Goal: Navigation & Orientation: Find specific page/section

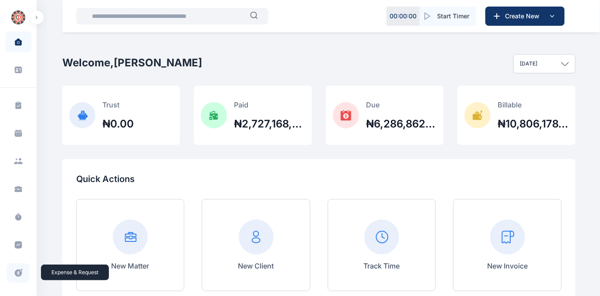
click at [16, 270] on icon at bounding box center [18, 272] width 7 height 7
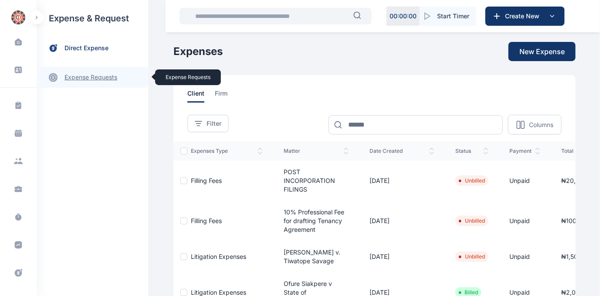
click at [78, 77] on link "expense requests expense requests" at bounding box center [93, 77] width 112 height 21
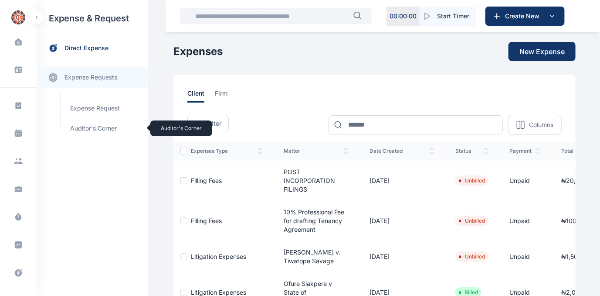
click at [75, 128] on span "Auditor's Corner Auditor's Corner" at bounding box center [104, 128] width 79 height 17
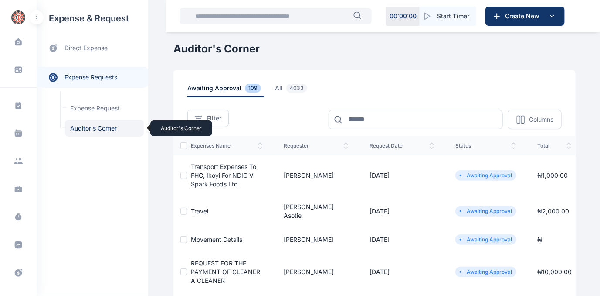
click at [99, 127] on span "Auditor's Corner Auditor's Corner" at bounding box center [104, 128] width 79 height 17
